Goal: Navigation & Orientation: Find specific page/section

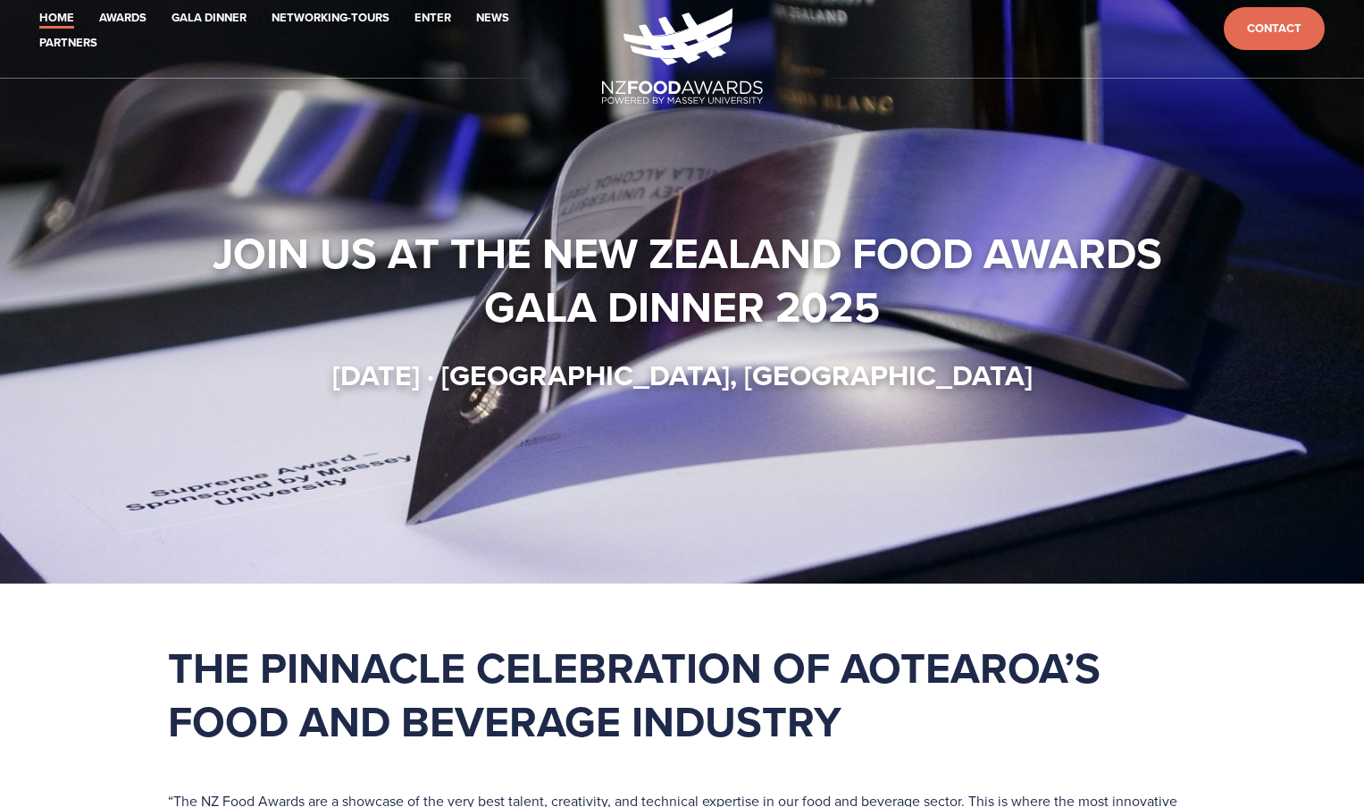
scroll to position [22, 0]
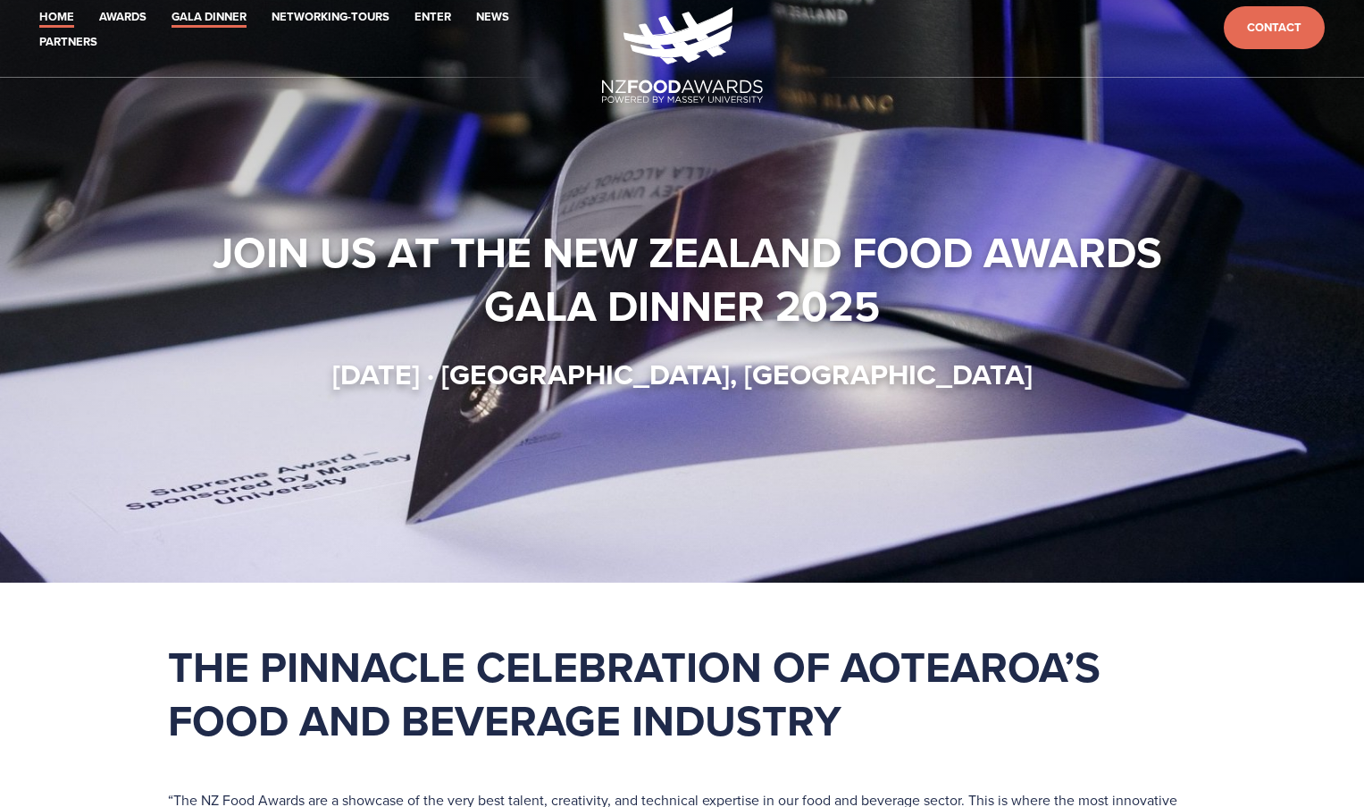
click at [247, 28] on link "Gala Dinner" at bounding box center [209, 17] width 75 height 21
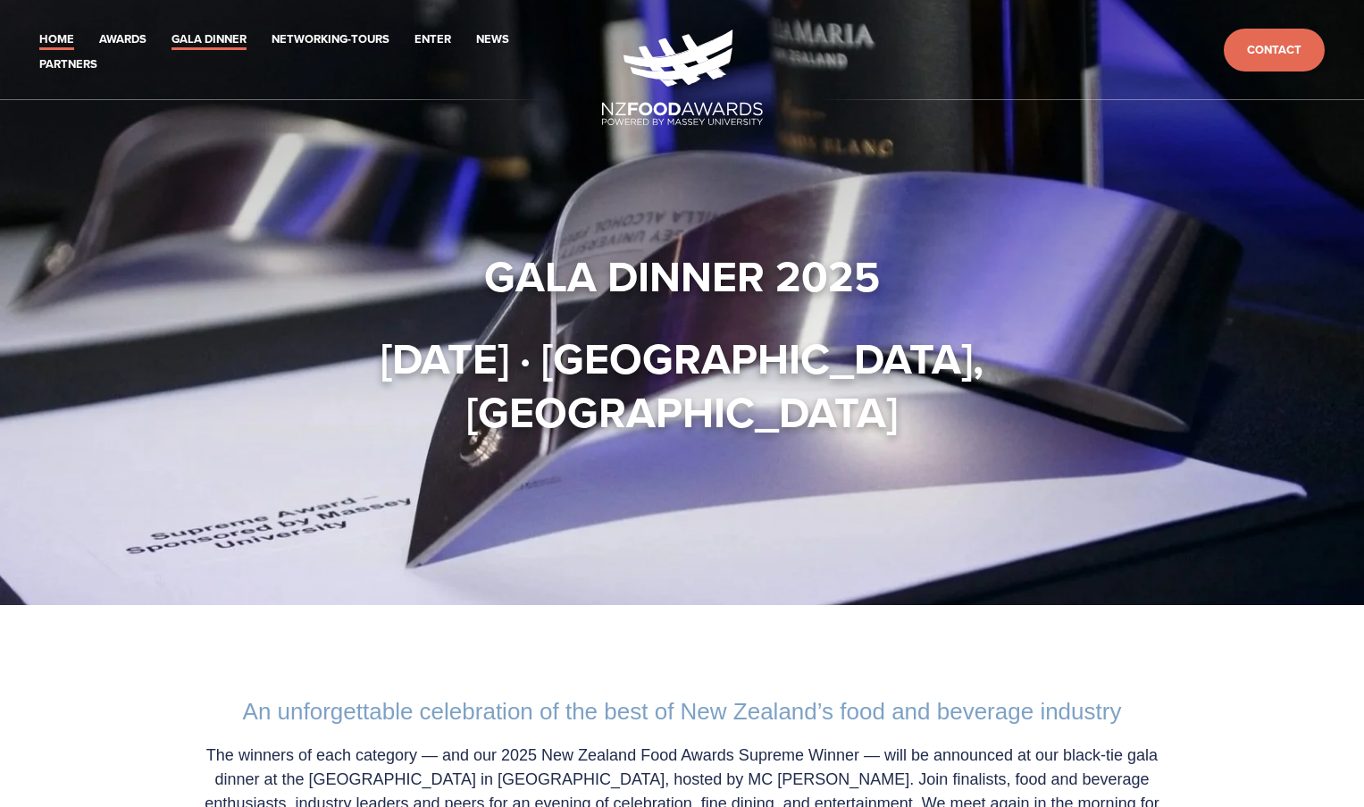
click at [56, 50] on link "Home" at bounding box center [56, 39] width 35 height 21
